Goal: Task Accomplishment & Management: Complete application form

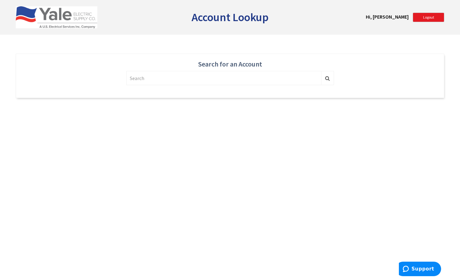
click at [146, 77] on input "text" at bounding box center [223, 78] width 195 height 14
type input "522011"
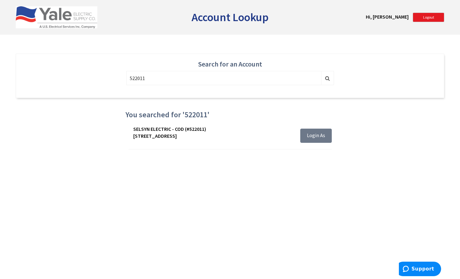
click at [314, 133] on span "Login As" at bounding box center [316, 135] width 18 height 6
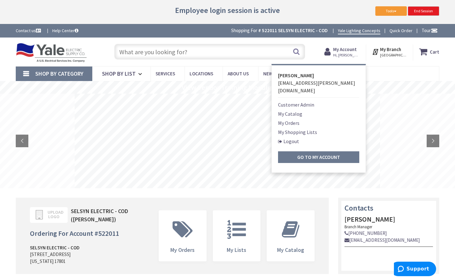
click at [290, 101] on link "Customer Admin" at bounding box center [296, 105] width 36 height 8
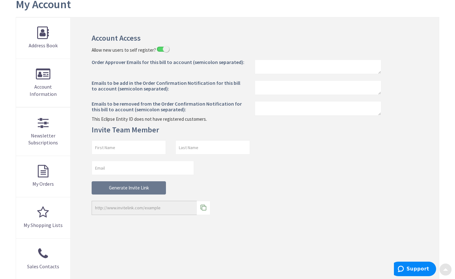
scroll to position [107, 0]
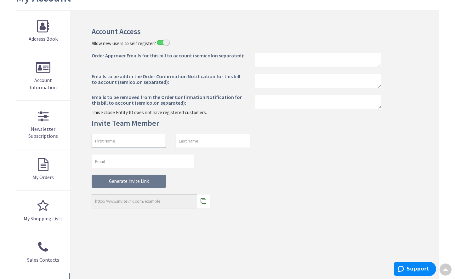
click at [120, 143] on input "text" at bounding box center [129, 141] width 74 height 14
type input "[PERSON_NAME]"
click at [384, 57] on div at bounding box center [318, 60] width 136 height 14
click at [148, 159] on input "email" at bounding box center [143, 161] width 102 height 14
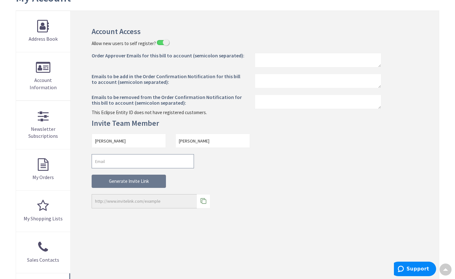
paste input "cpursel@selsynelectric.com"
type input "cpursel@selsynelectric.com"
click at [302, 166] on div "Cody Pursel cpursel@selsynelectric.com Generate Invite Link Link copied." at bounding box center [255, 173] width 336 height 79
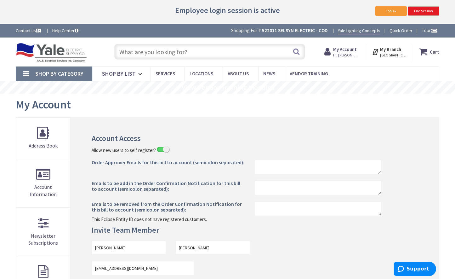
scroll to position [56, 0]
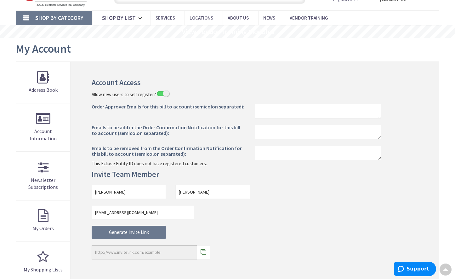
click at [121, 225] on form "Cody Pursel cpursel@selsynelectric.com Generate Invite Link" at bounding box center [171, 212] width 158 height 54
click at [116, 190] on input "Cody" at bounding box center [129, 192] width 74 height 14
click at [234, 186] on input "Pursel" at bounding box center [213, 192] width 74 height 14
click at [142, 231] on button "Generate Invite Link" at bounding box center [129, 232] width 74 height 13
